Goal: Task Accomplishment & Management: Complete application form

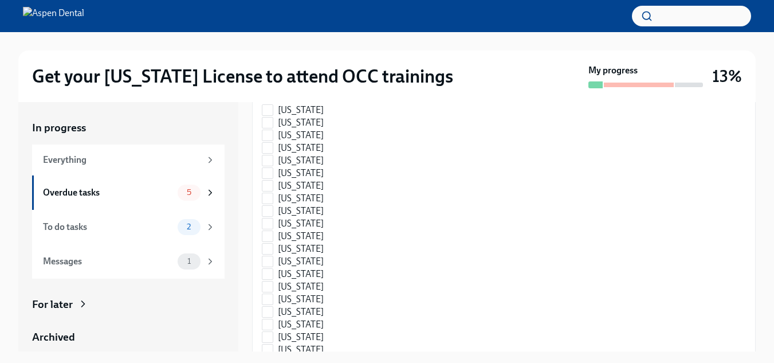
scroll to position [229, 0]
click at [267, 192] on input "[US_STATE]" at bounding box center [268, 187] width 10 height 10
checkbox input "true"
click at [267, 127] on input "[US_STATE]" at bounding box center [268, 121] width 10 height 10
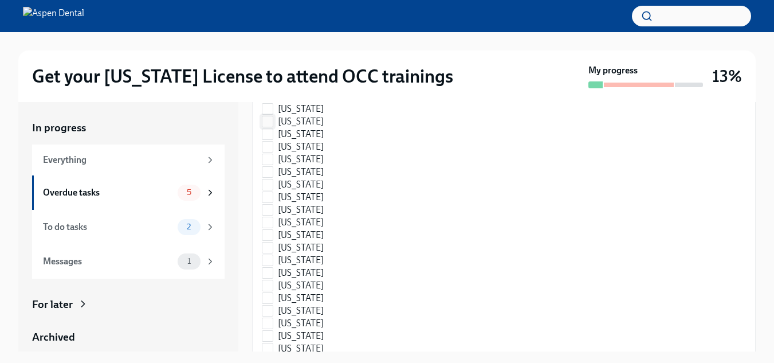
checkbox input "true"
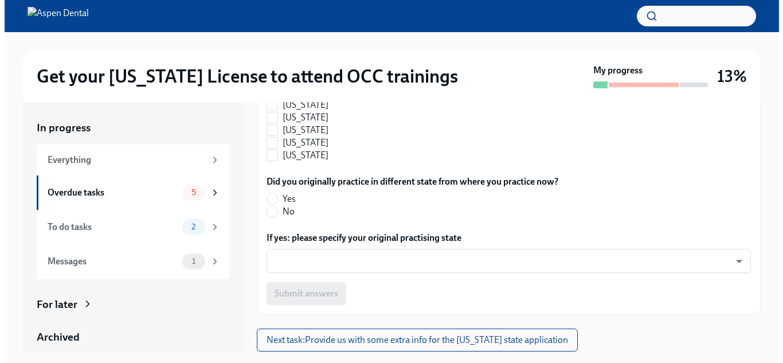
scroll to position [895, 0]
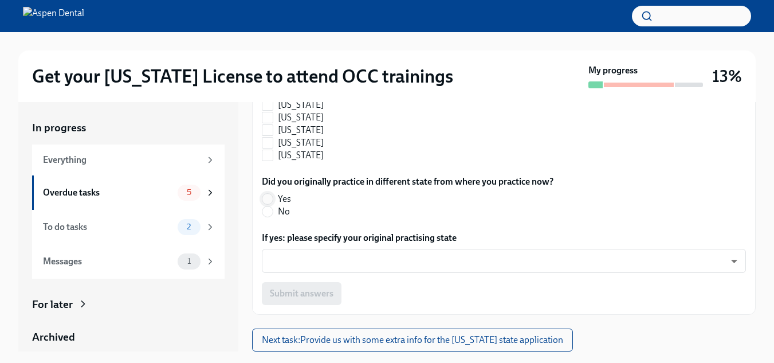
click at [267, 198] on input "Yes" at bounding box center [268, 199] width 10 height 10
radio input "true"
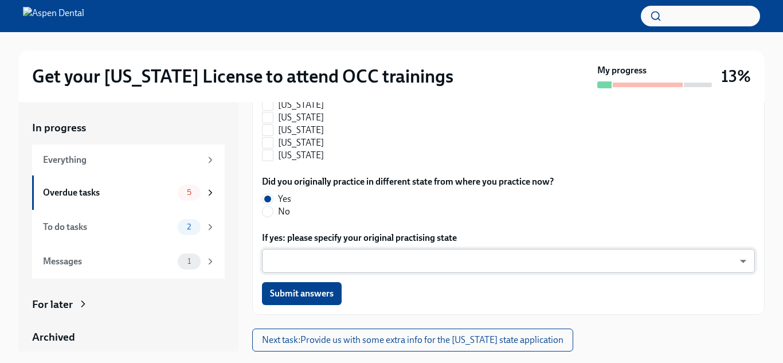
click at [299, 264] on body "Get your [US_STATE] License to attend OCC trainings My progress 13% In progress…" at bounding box center [391, 191] width 783 height 383
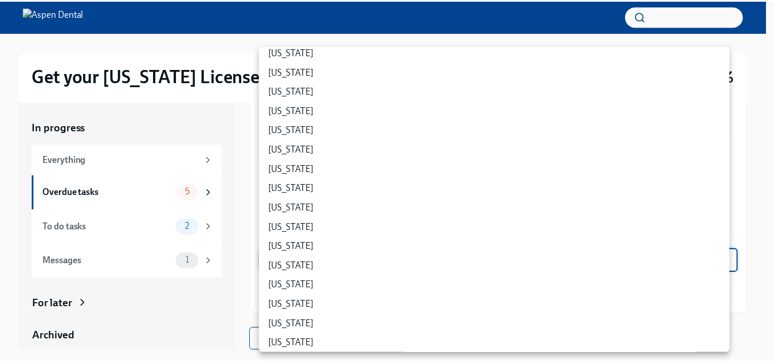
scroll to position [287, 0]
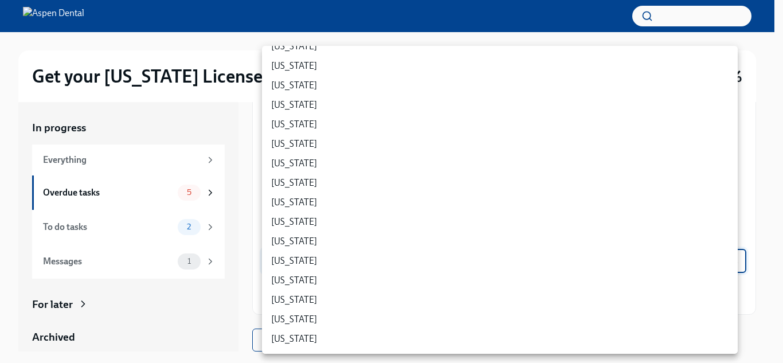
click at [279, 223] on li "[US_STATE]" at bounding box center [500, 221] width 476 height 19
type input "QklHq7SklC"
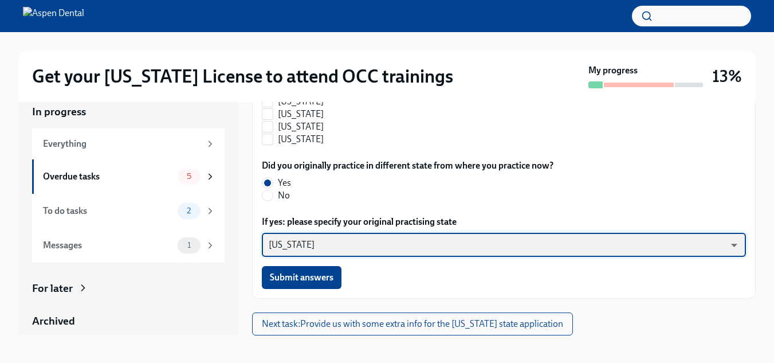
scroll to position [21, 0]
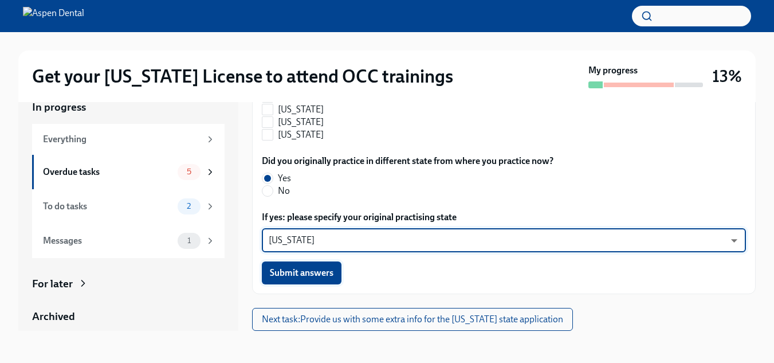
click at [315, 267] on button "Submit answers" at bounding box center [302, 272] width 80 height 23
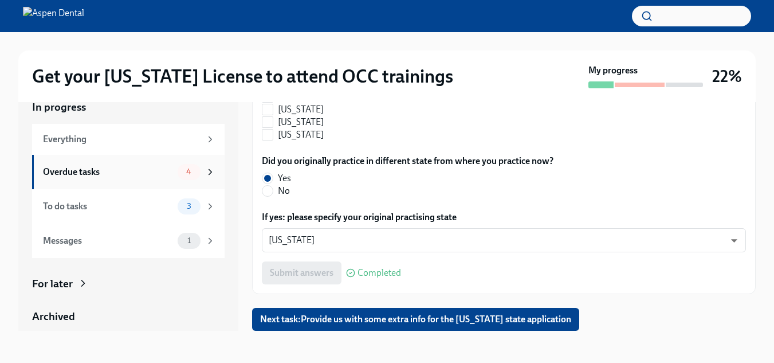
click at [184, 173] on span "4" at bounding box center [188, 171] width 19 height 9
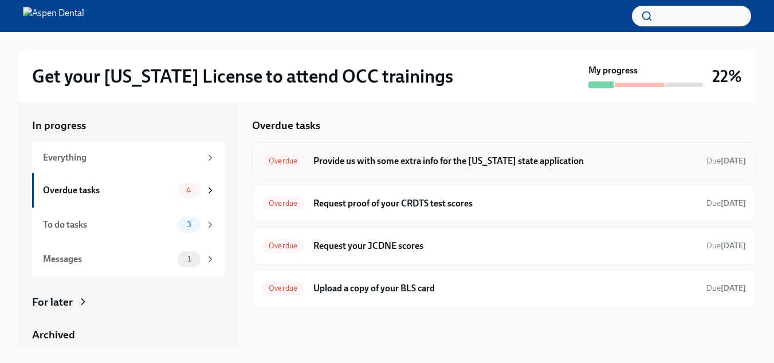
click at [295, 158] on span "Overdue" at bounding box center [283, 160] width 42 height 9
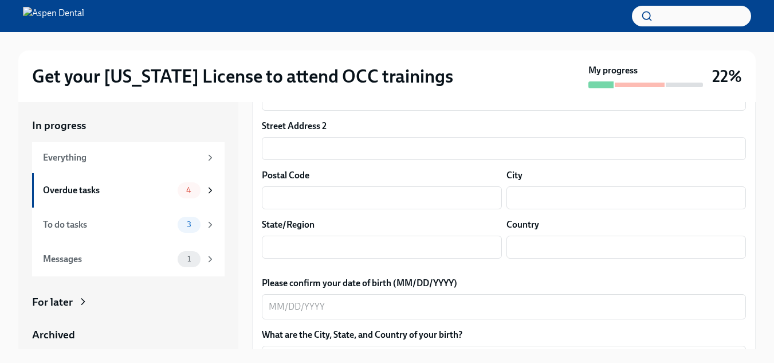
scroll to position [287, 0]
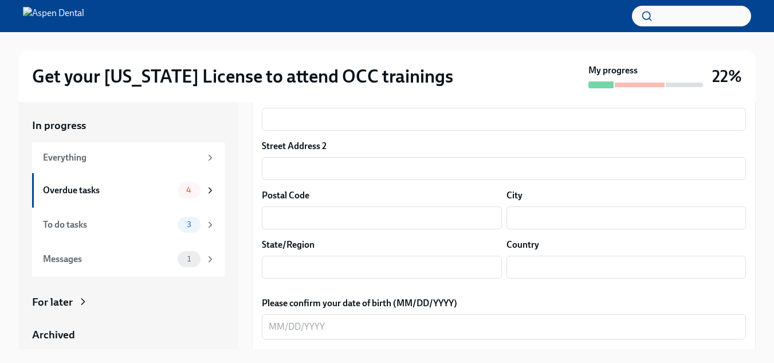
click at [320, 58] on textarea "Please confirm your full name, as you'd like it to appear on the dental license" at bounding box center [504, 52] width 471 height 14
type textarea "Chukwujindu Onyemordi [PERSON_NAME]"
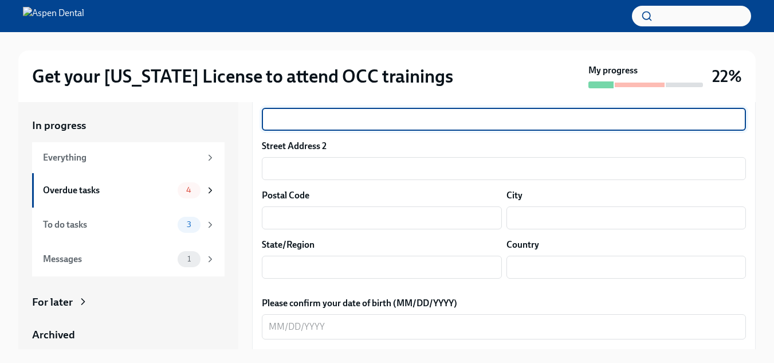
click at [309, 131] on input "text" at bounding box center [504, 119] width 484 height 23
type input "[STREET_ADDRESS]"
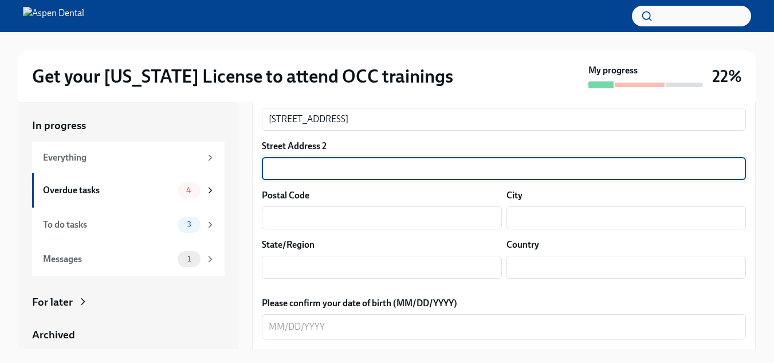
click at [280, 180] on input "text" at bounding box center [504, 168] width 484 height 23
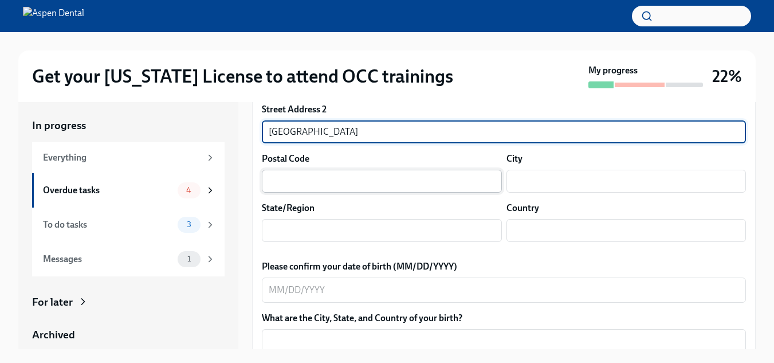
scroll to position [344, 0]
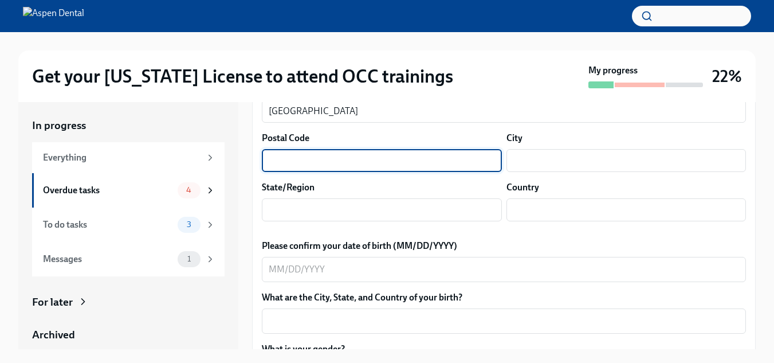
click at [306, 172] on input "text" at bounding box center [382, 160] width 240 height 23
click at [545, 172] on input "text" at bounding box center [627, 160] width 240 height 23
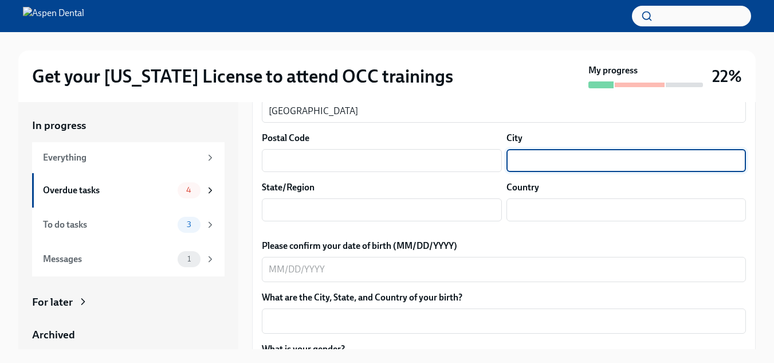
click at [545, 172] on input "text" at bounding box center [627, 160] width 240 height 23
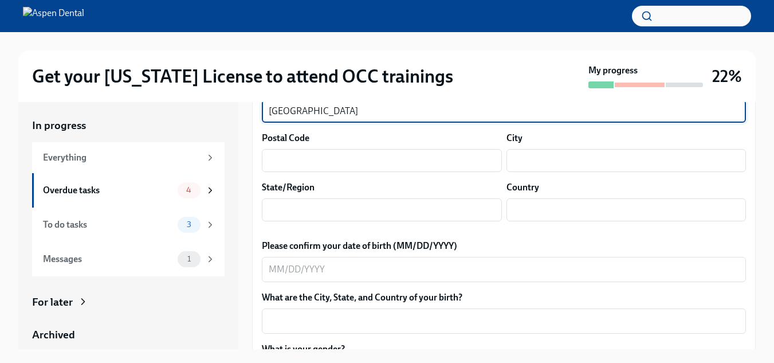
click at [313, 123] on input "[GEOGRAPHIC_DATA]" at bounding box center [504, 111] width 484 height 23
click at [311, 123] on input "[GEOGRAPHIC_DATA]" at bounding box center [504, 111] width 484 height 23
type input "A"
click at [557, 172] on input "text" at bounding box center [627, 160] width 240 height 23
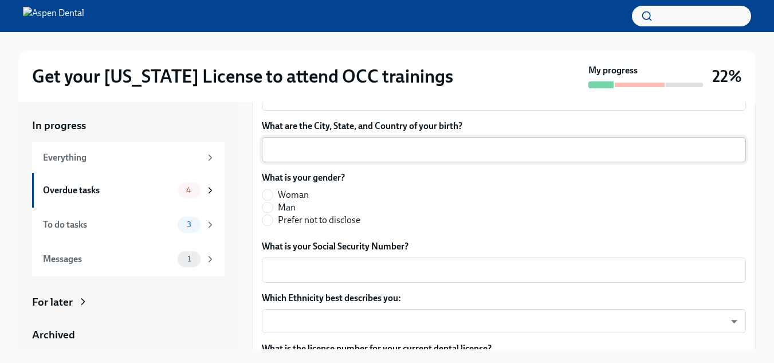
scroll to position [516, 0]
type input "[GEOGRAPHIC_DATA]"
click at [405, 49] on input "text" at bounding box center [382, 37] width 240 height 23
type input "GA"
click at [535, 49] on input "text" at bounding box center [627, 37] width 240 height 23
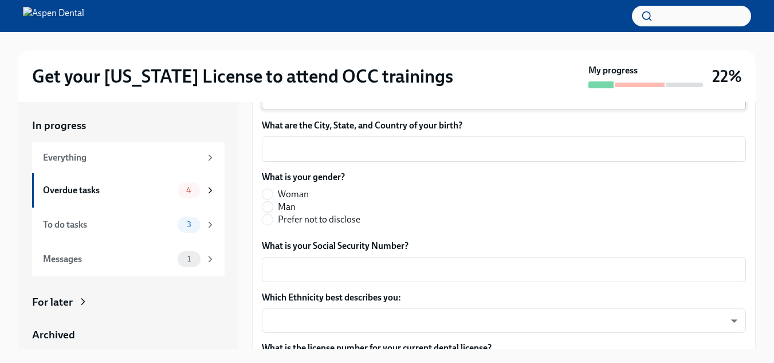
type input "[GEOGRAPHIC_DATA]"
click at [272, 104] on textarea "Please confirm your date of birth (MM/DD/YYYY)" at bounding box center [504, 98] width 471 height 14
click at [279, 104] on textarea "03131983" at bounding box center [504, 98] width 471 height 14
click at [294, 104] on textarea "03/131983" at bounding box center [504, 98] width 471 height 14
type textarea "[DATE]"
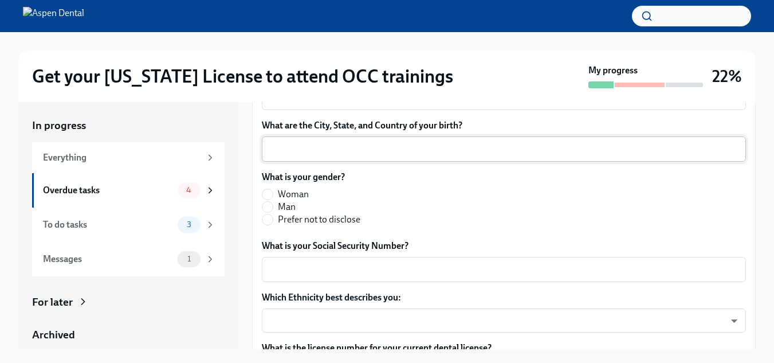
click at [309, 162] on div "x ​" at bounding box center [504, 148] width 484 height 25
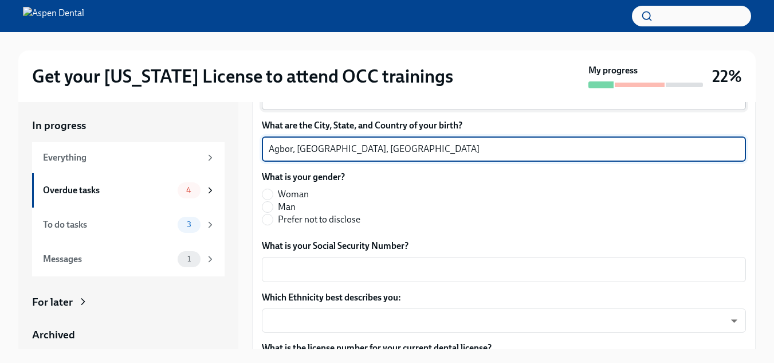
scroll to position [573, 0]
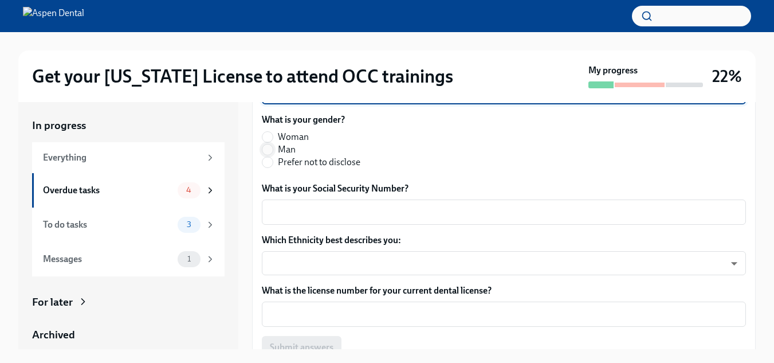
type textarea "Agbor, [GEOGRAPHIC_DATA], [GEOGRAPHIC_DATA]"
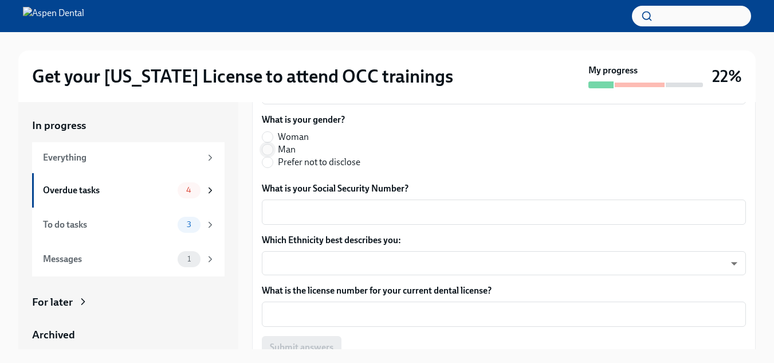
click at [269, 155] on input "Man" at bounding box center [268, 149] width 10 height 10
radio input "true"
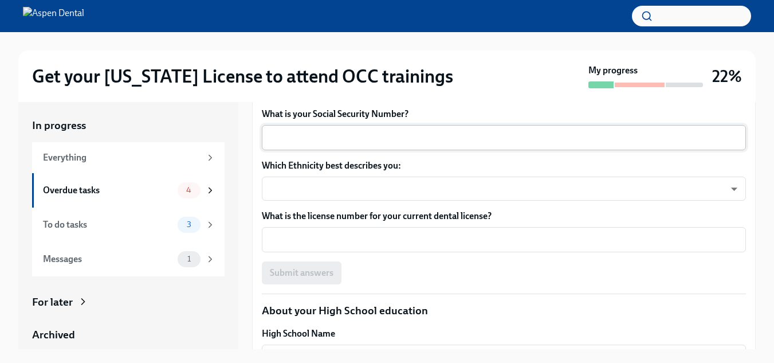
scroll to position [688, 0]
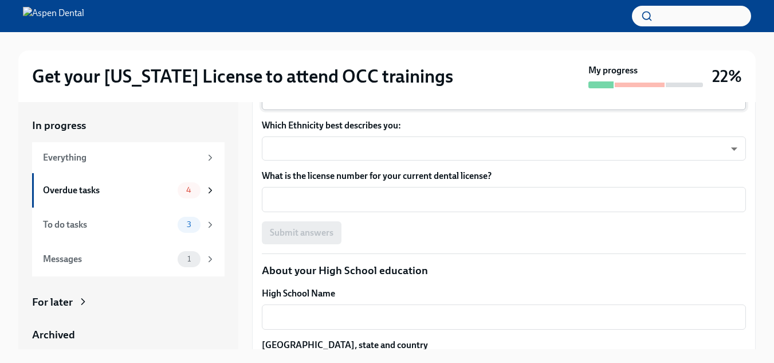
click at [316, 104] on textarea "What is your Social Security Number?" at bounding box center [504, 98] width 471 height 14
type textarea "669511993"
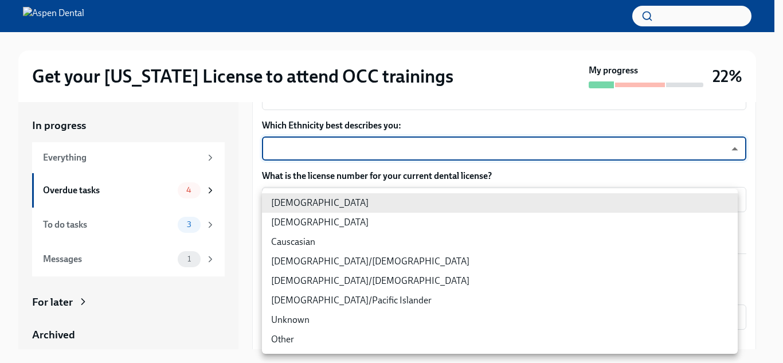
click at [284, 282] on body "Get your [US_STATE] License to attend OCC trainings My progress 22% In progress…" at bounding box center [391, 189] width 783 height 383
click at [282, 336] on li "Other" at bounding box center [500, 339] width 476 height 19
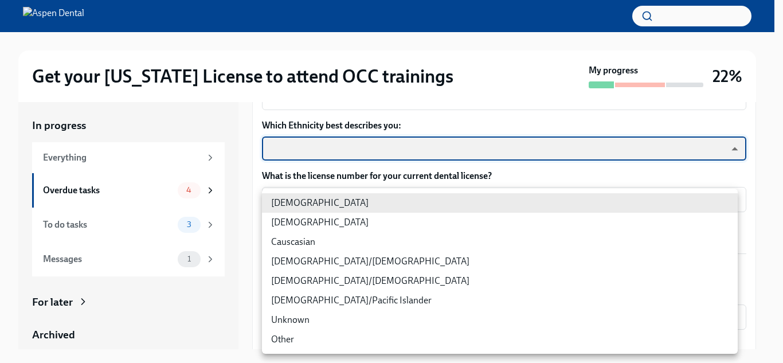
type input "jgEhbs7t7"
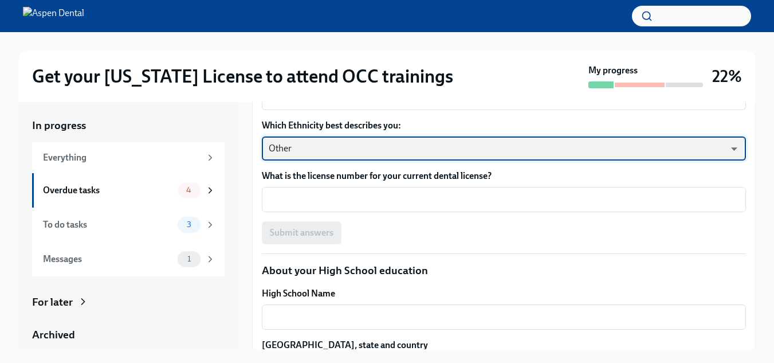
scroll to position [745, 0]
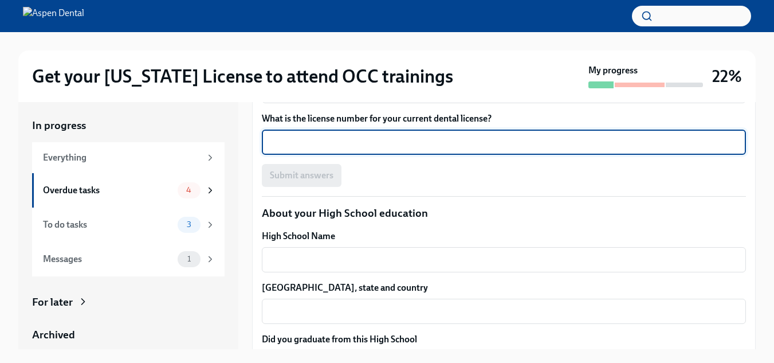
click at [302, 149] on textarea "What is the license number for your current dental license?" at bounding box center [504, 142] width 471 height 14
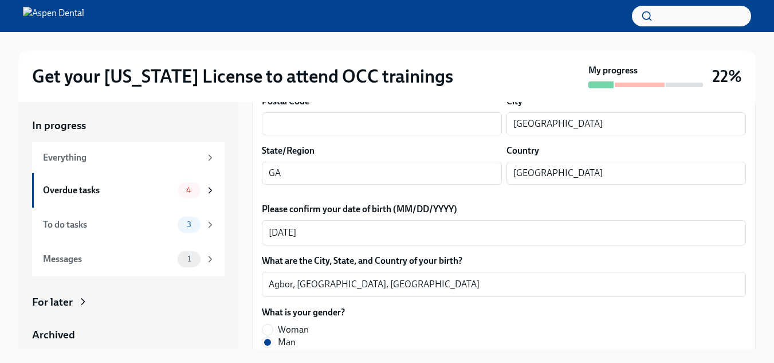
scroll to position [401, 0]
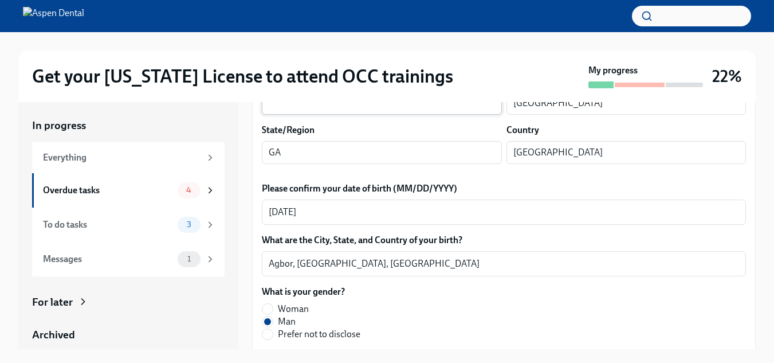
type textarea "DN015266"
click at [347, 115] on input "text" at bounding box center [382, 103] width 240 height 23
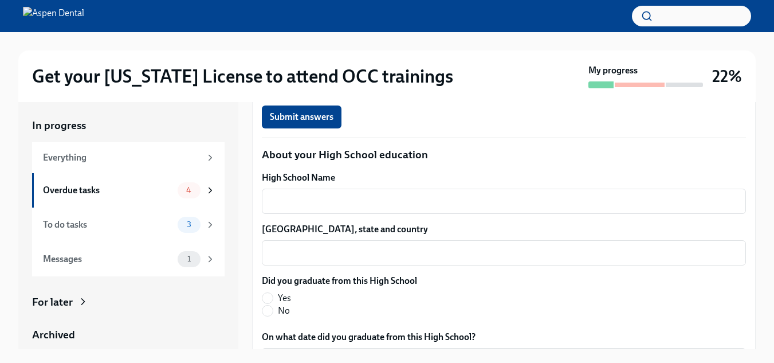
scroll to position [803, 0]
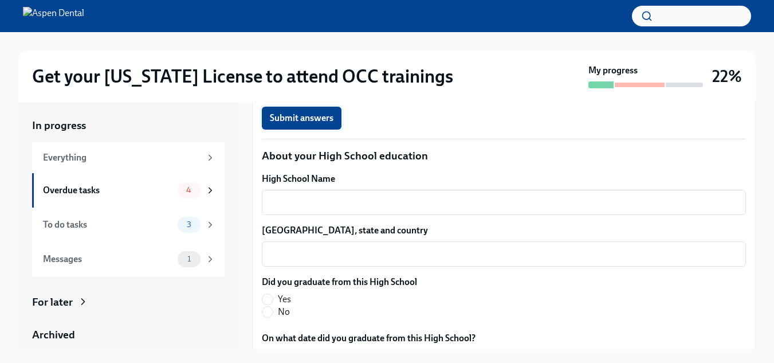
type input "31721"
click at [303, 124] on span "Submit answers" at bounding box center [302, 117] width 64 height 11
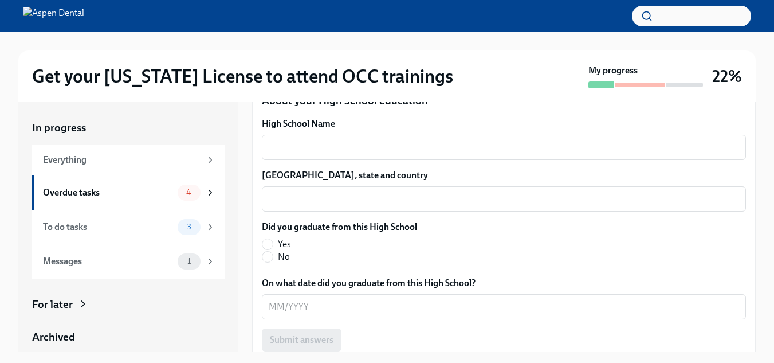
scroll to position [917, 0]
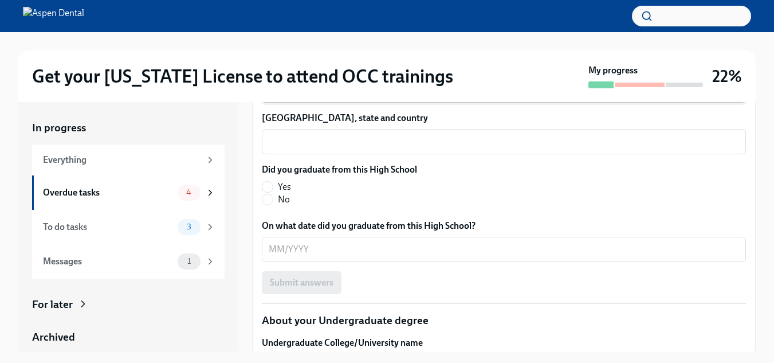
click at [302, 97] on textarea "High School Name" at bounding box center [504, 90] width 471 height 14
type textarea "[GEOGRAPHIC_DATA]"
click at [311, 148] on textarea "[GEOGRAPHIC_DATA], state and country" at bounding box center [504, 142] width 471 height 14
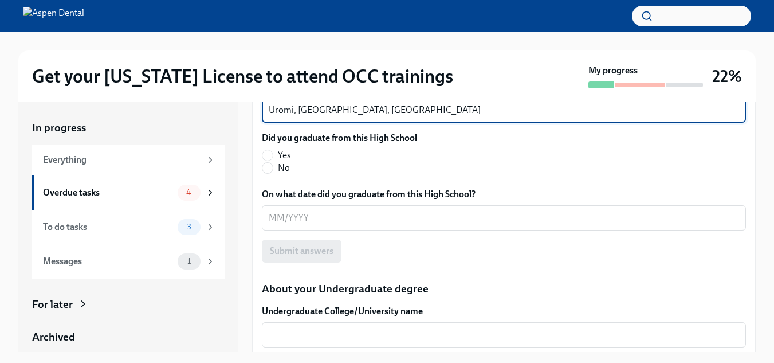
scroll to position [975, 0]
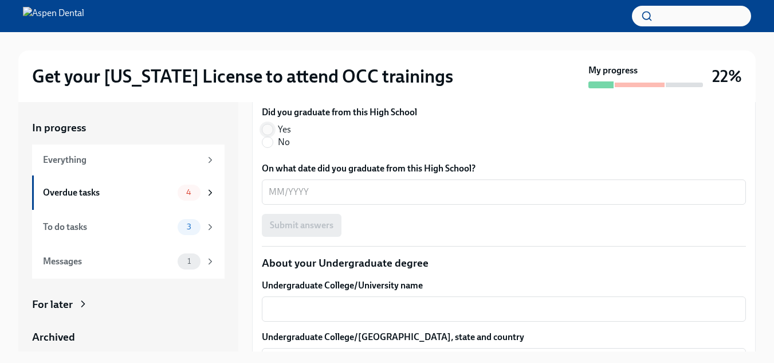
type textarea "Uromi, [GEOGRAPHIC_DATA], [GEOGRAPHIC_DATA]"
click at [265, 135] on input "Yes" at bounding box center [268, 129] width 10 height 10
radio input "true"
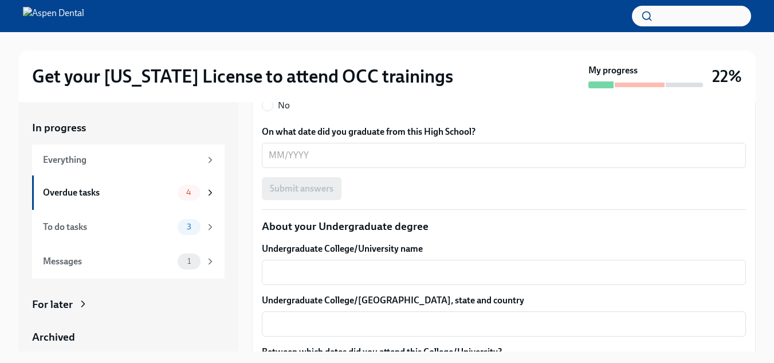
scroll to position [1032, 0]
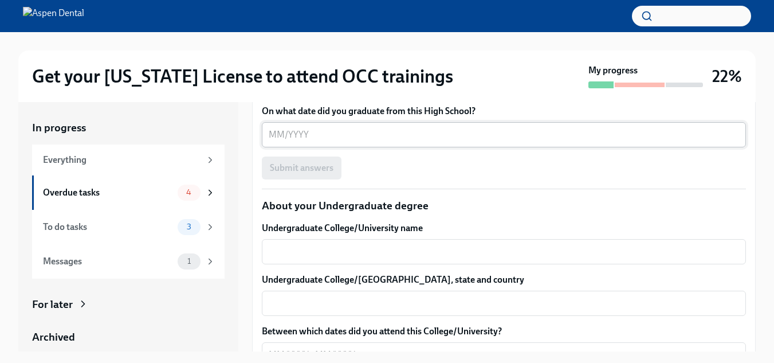
click at [310, 142] on textarea "On what date did you graduate from this High School?" at bounding box center [504, 135] width 471 height 14
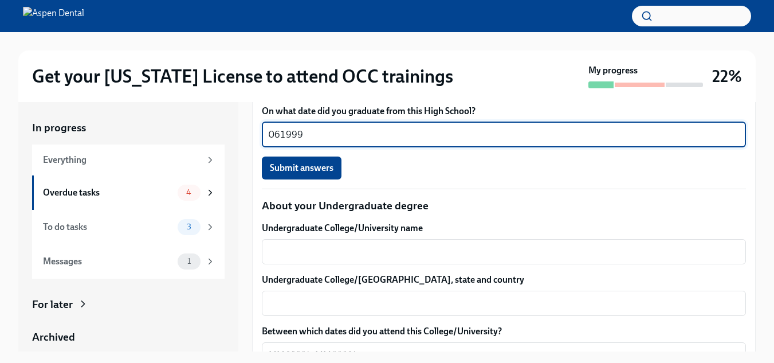
click at [280, 142] on textarea "061999" at bounding box center [504, 135] width 471 height 14
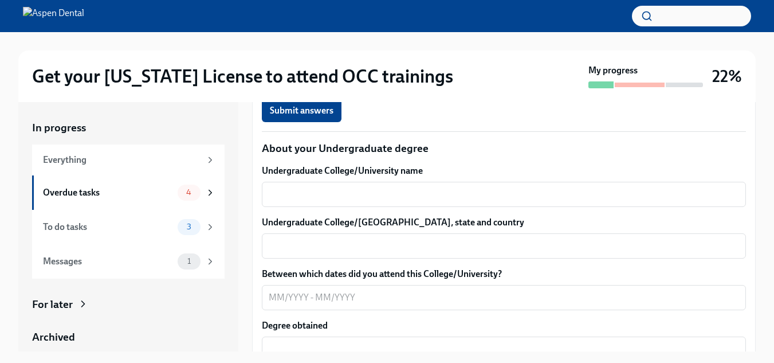
scroll to position [1146, 0]
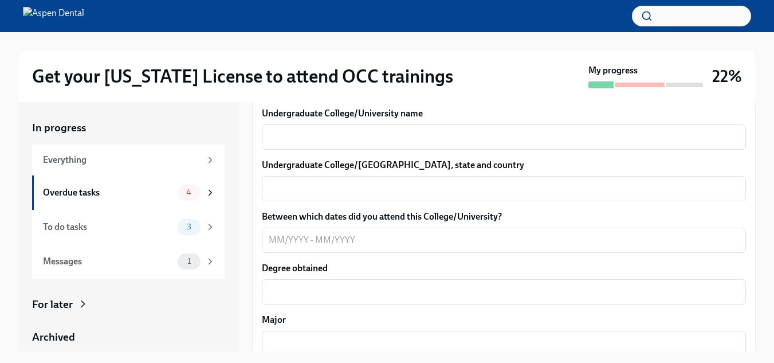
type textarea "06/1999"
click at [316, 59] on span "Submit answers" at bounding box center [302, 53] width 64 height 11
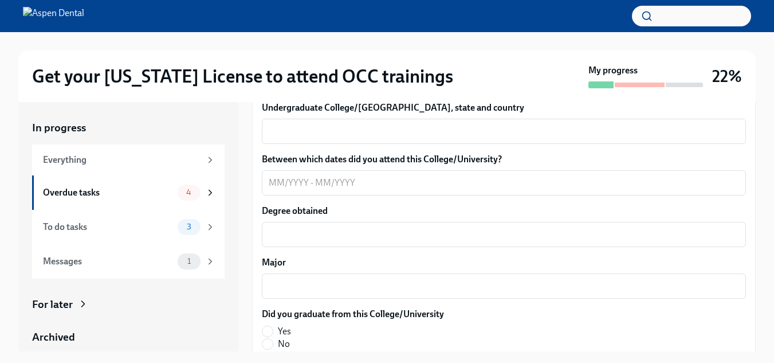
scroll to position [1261, 0]
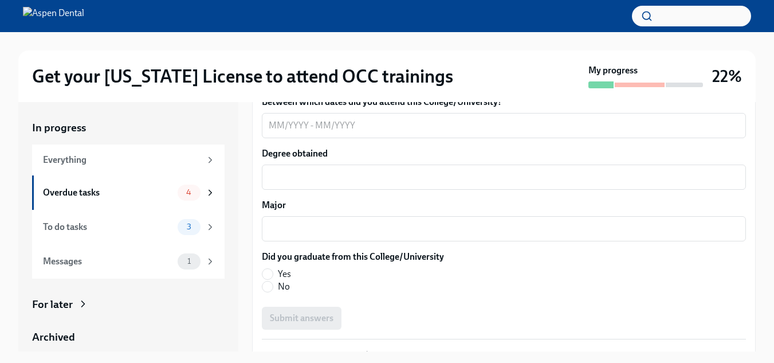
click at [304, 29] on textarea "Undergraduate College/University name" at bounding box center [504, 22] width 471 height 14
type textarea "[GEOGRAPHIC_DATA]"
click at [286, 81] on textarea "Undergraduate College/[GEOGRAPHIC_DATA], state and country" at bounding box center [504, 74] width 471 height 14
type textarea "[GEOGRAPHIC_DATA], [GEOGRAPHIC_DATA], [GEOGRAPHIC_DATA]"
click at [273, 132] on textarea "Between which dates did you attend this College/University?" at bounding box center [504, 126] width 471 height 14
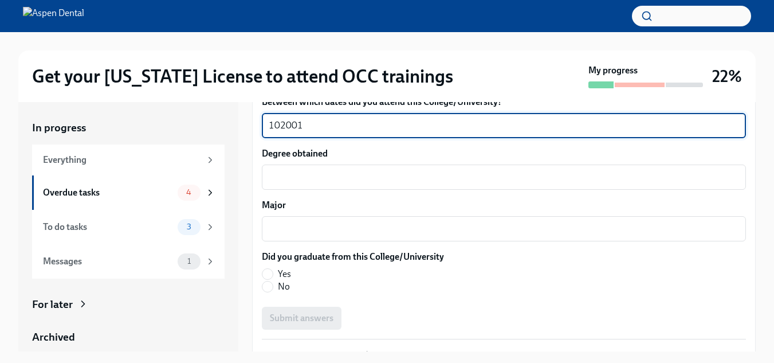
click at [279, 132] on textarea "102001" at bounding box center [504, 126] width 471 height 14
click at [321, 132] on textarea "10/2001" at bounding box center [504, 126] width 471 height 14
click at [326, 132] on textarea "10/2001 to 08/2008" at bounding box center [504, 126] width 471 height 14
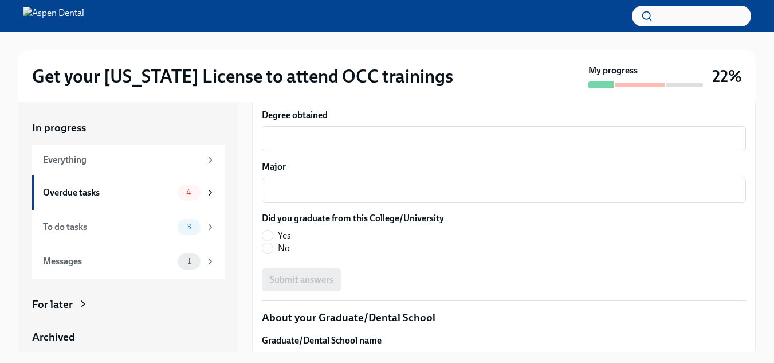
scroll to position [1318, 0]
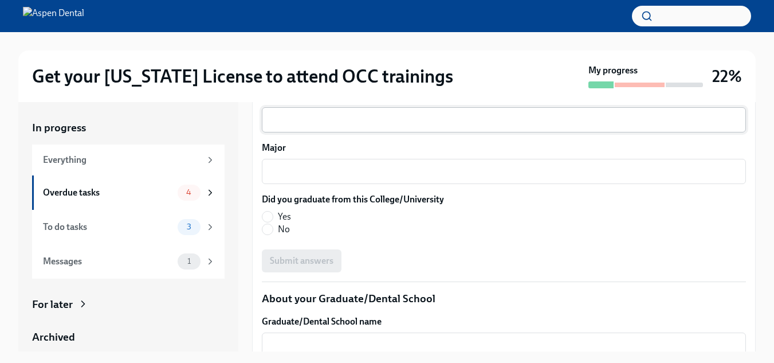
type textarea "10/2001 to 06/2008"
click at [327, 127] on textarea "Degree obtained" at bounding box center [504, 120] width 471 height 14
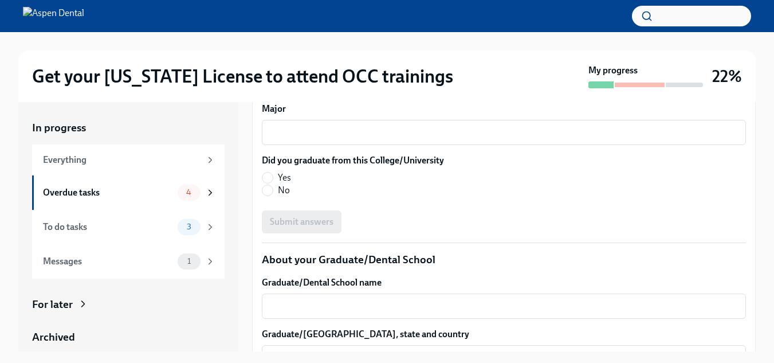
scroll to position [1376, 0]
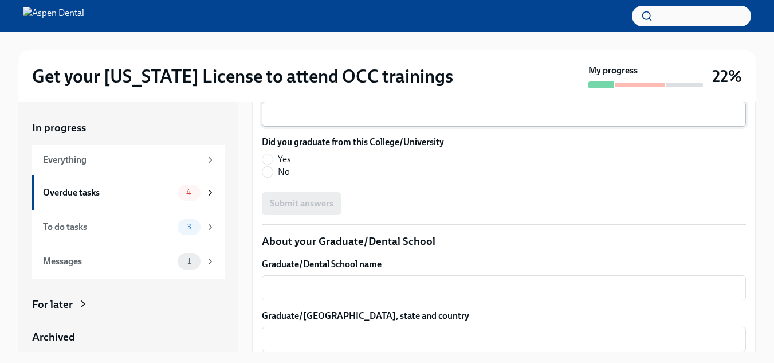
type textarea "Bachelor of [MEDICAL_DATA] (BDS)"
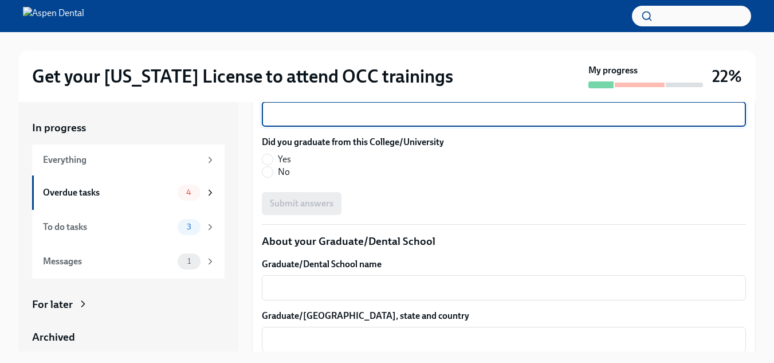
click at [305, 121] on textarea "Major" at bounding box center [504, 114] width 471 height 14
type textarea "Dentistry"
click at [269, 165] on input "Yes" at bounding box center [268, 159] width 10 height 10
radio input "true"
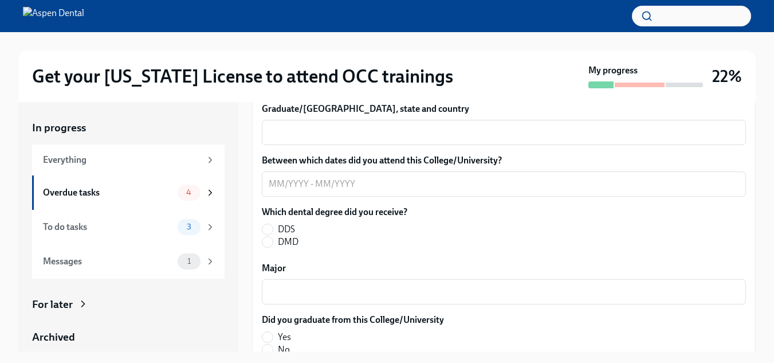
scroll to position [1611, 0]
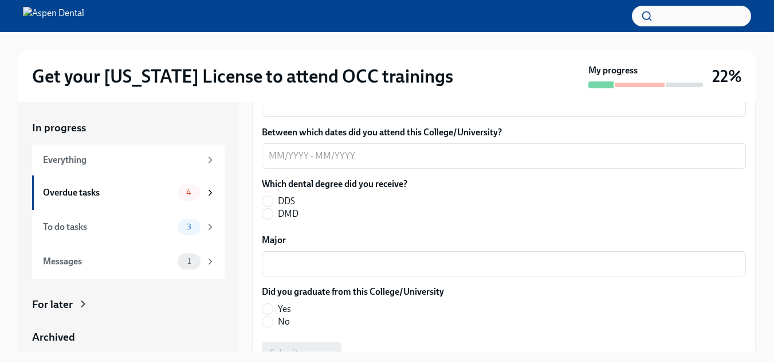
click at [332, 60] on textarea "Graduate/Dental School name" at bounding box center [504, 53] width 471 height 14
type textarea "[GEOGRAPHIC_DATA][US_STATE]"
click at [323, 111] on textarea "Graduate/[GEOGRAPHIC_DATA], state and country" at bounding box center [504, 104] width 471 height 14
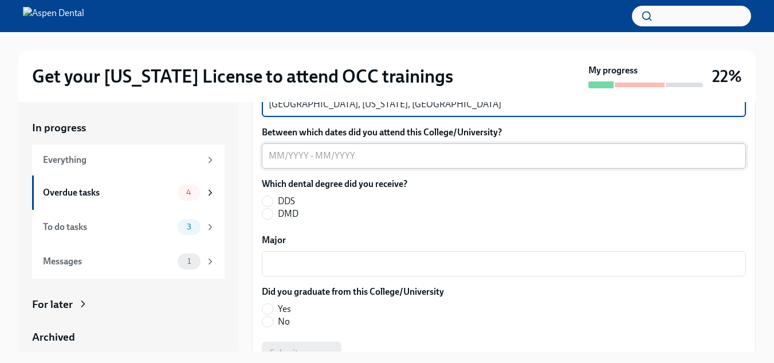
type textarea "[GEOGRAPHIC_DATA], [US_STATE], [GEOGRAPHIC_DATA]"
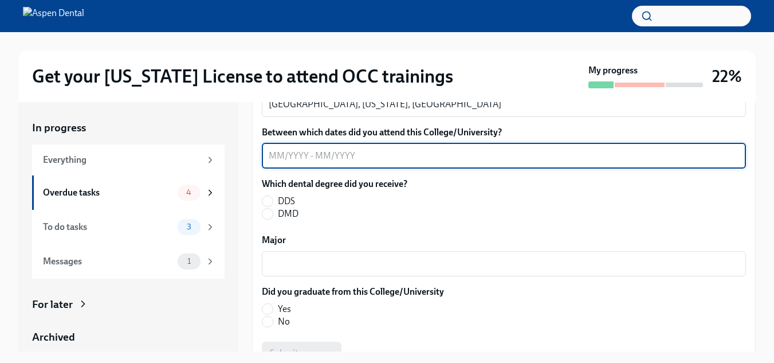
click at [285, 163] on textarea "Between which dates did you attend this College/University?" at bounding box center [504, 156] width 471 height 14
type textarea "01/2014 to 06/2016"
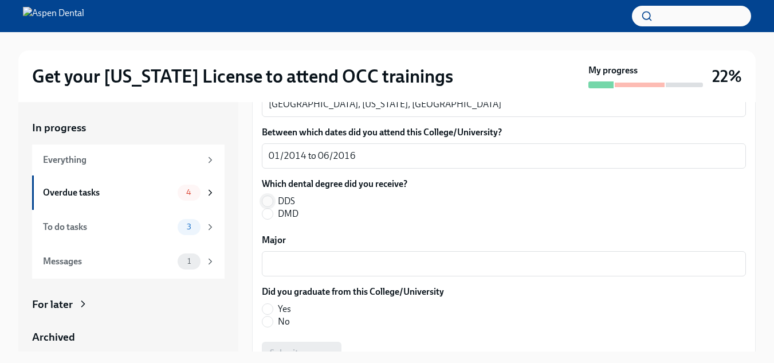
click at [271, 206] on input "DDS" at bounding box center [268, 201] width 10 height 10
radio input "true"
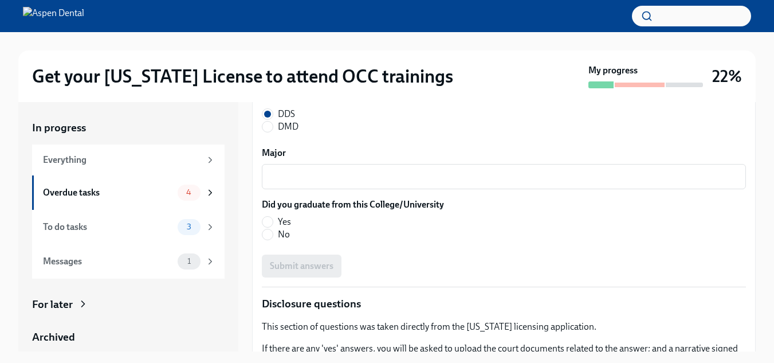
scroll to position [1725, 0]
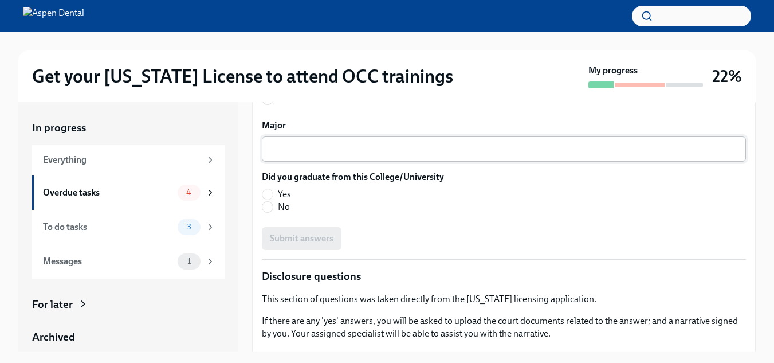
click at [321, 156] on textarea "Major" at bounding box center [504, 149] width 471 height 14
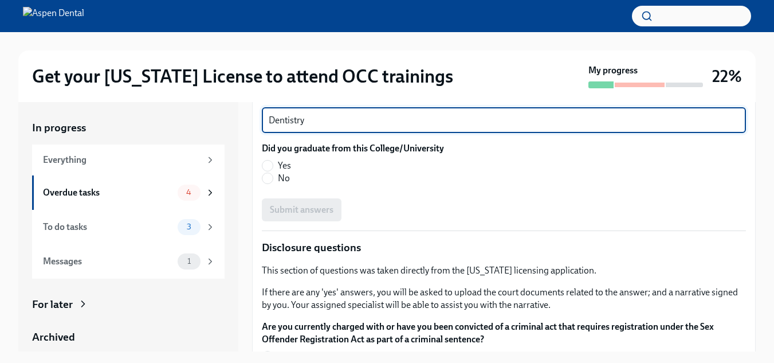
scroll to position [1783, 0]
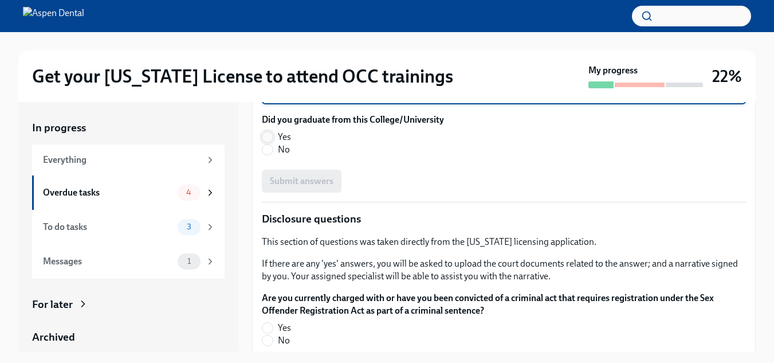
type textarea "Dentistry"
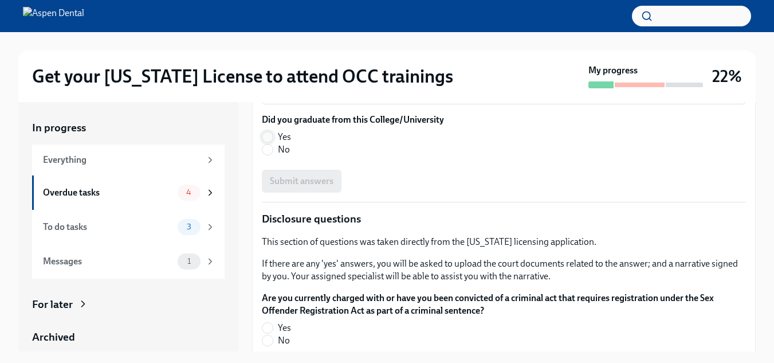
click at [267, 142] on input "Yes" at bounding box center [268, 137] width 10 height 10
radio input "true"
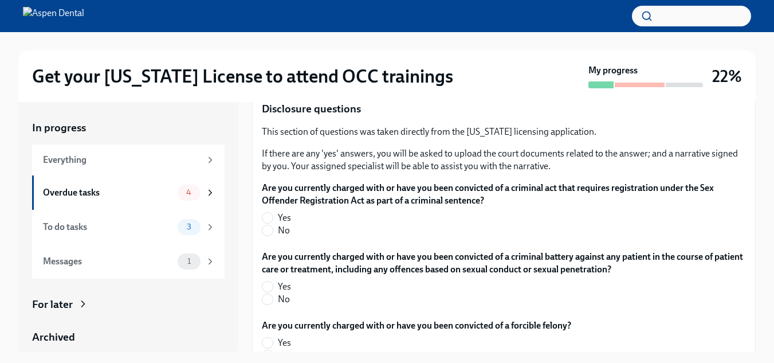
scroll to position [1897, 0]
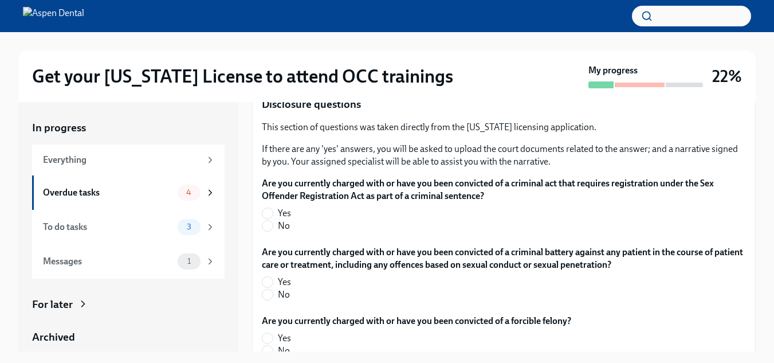
click at [302, 72] on span "Submit answers" at bounding box center [302, 66] width 64 height 11
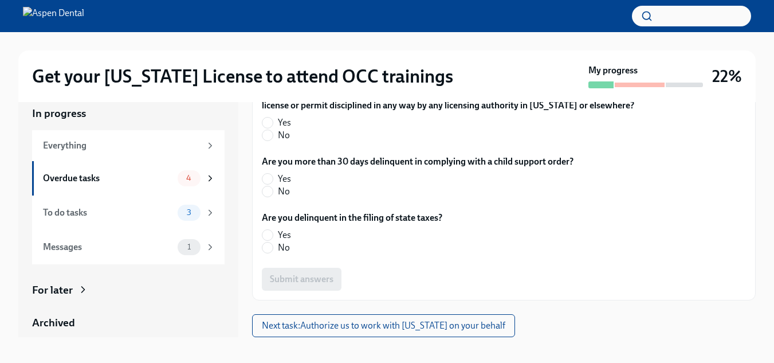
scroll to position [21, 0]
